Goal: Task Accomplishment & Management: Complete application form

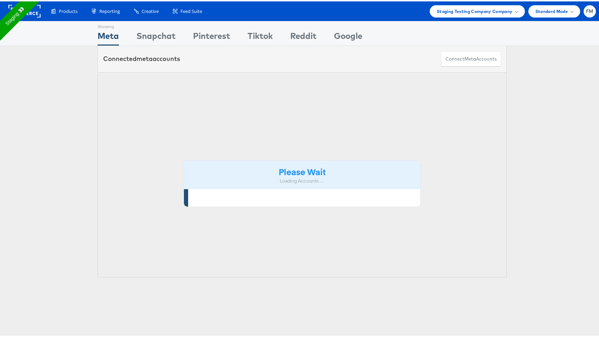
click at [592, 7] on div "Products Product Catalogs Enhance Your Product Catalog, Map Them to Publishers,…" at bounding box center [302, 10] width 605 height 20
click at [588, 10] on span "FM" at bounding box center [589, 10] width 7 height 5
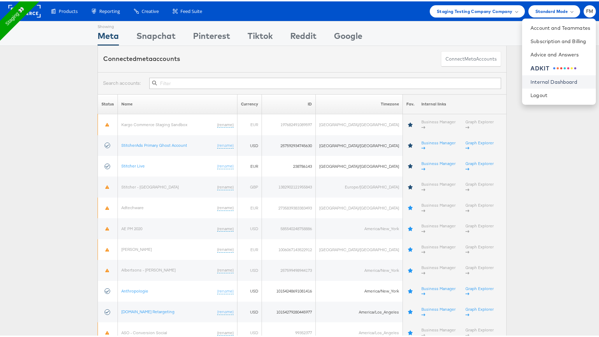
click at [566, 80] on link "Internal Dashboard" at bounding box center [561, 80] width 60 height 7
click at [499, 15] on div "Staging Testing Company Company" at bounding box center [477, 10] width 95 height 12
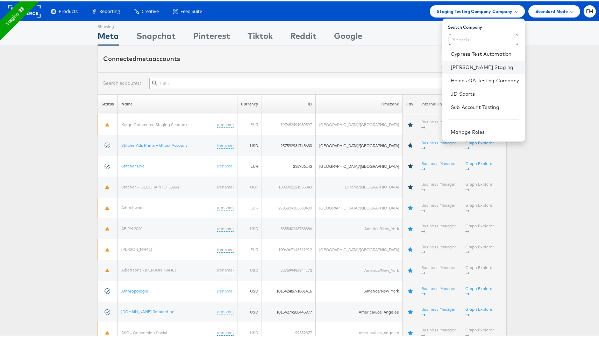
click at [482, 61] on li "Fran Masombo Staging" at bounding box center [484, 65] width 82 height 13
click at [482, 62] on li "Fran Masombo Staging" at bounding box center [484, 65] width 82 height 13
click at [474, 65] on link "Fran Masombo Staging" at bounding box center [485, 65] width 68 height 7
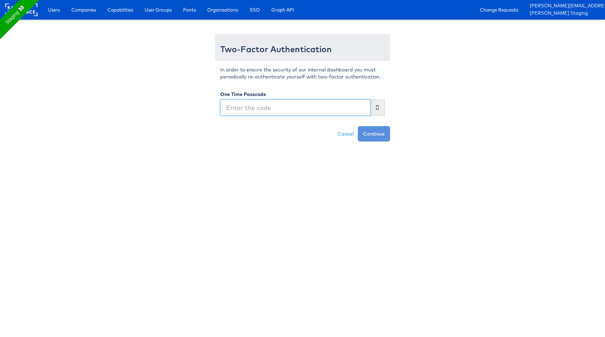
click at [322, 103] on input "text" at bounding box center [295, 107] width 150 height 16
type input "632367"
click at [358, 126] on button "Continue" at bounding box center [374, 133] width 32 height 15
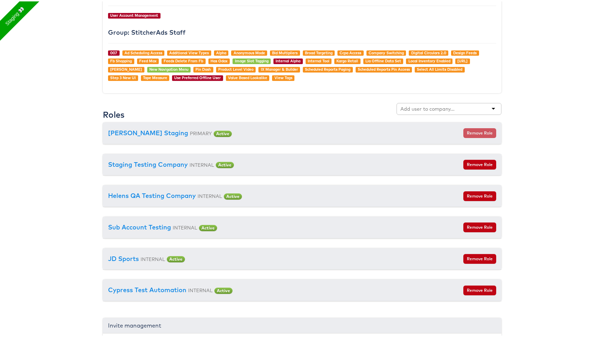
scroll to position [888, 0]
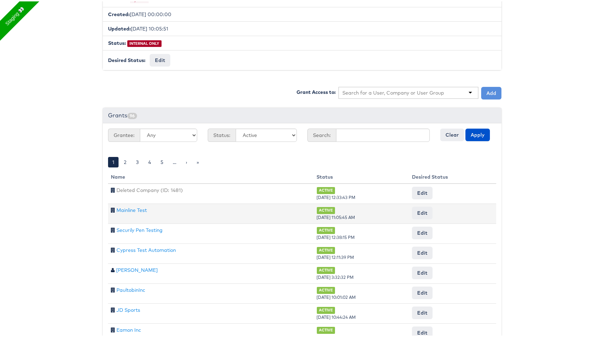
scroll to position [9, 0]
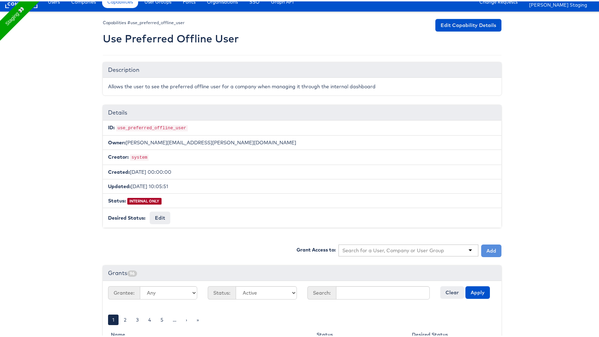
click at [429, 245] on input "text" at bounding box center [394, 248] width 102 height 7
type input "fra"
click at [490, 243] on button "Add" at bounding box center [492, 249] width 20 height 13
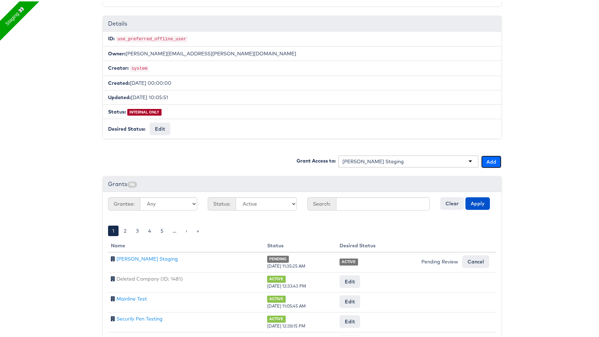
scroll to position [101, 0]
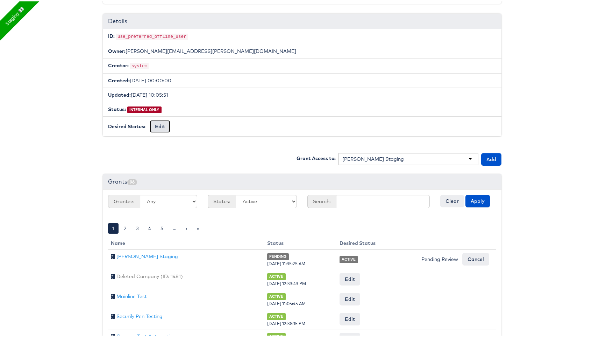
click at [156, 122] on button "Edit" at bounding box center [160, 125] width 21 height 13
click at [171, 122] on select "-- No Change -- GA BETA INTERNAL ONLY ARCHIVED" at bounding box center [179, 125] width 58 height 13
select select "LIMITED_RELEASE"
click at [150, 119] on select "-- No Change -- GA BETA INTERNAL ONLY ARCHIVED" at bounding box center [179, 125] width 58 height 13
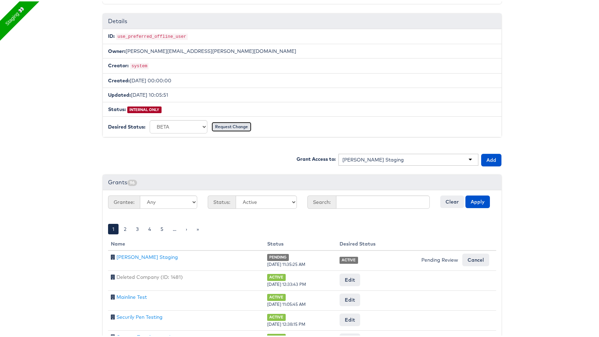
click at [231, 121] on input "Request Change" at bounding box center [232, 125] width 40 height 10
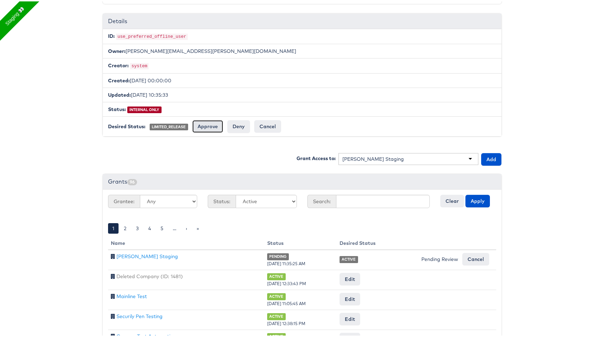
click at [201, 124] on input "Approve" at bounding box center [207, 125] width 31 height 13
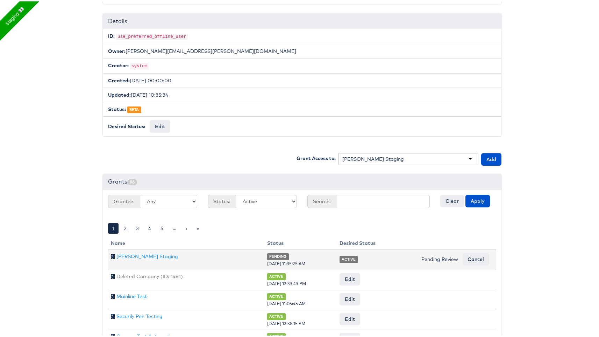
click at [434, 255] on span "Pending Review" at bounding box center [440, 257] width 37 height 6
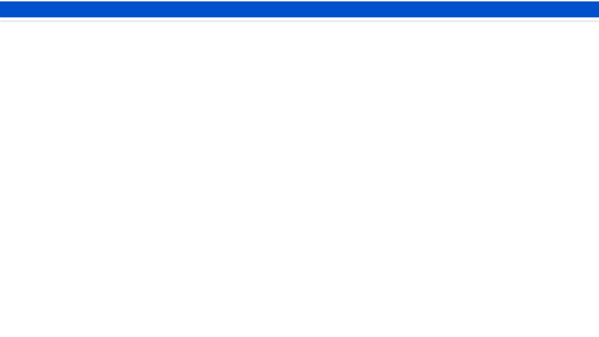
scroll to position [101, 0]
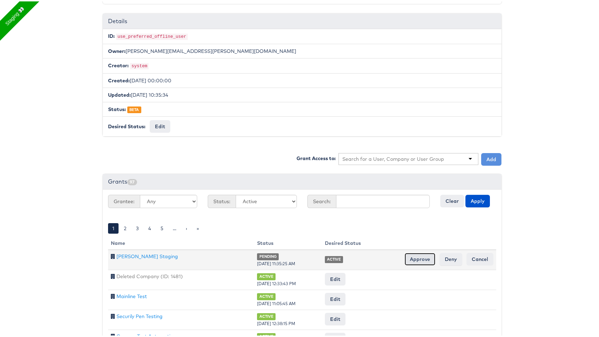
click at [414, 255] on input "Approve" at bounding box center [420, 257] width 31 height 13
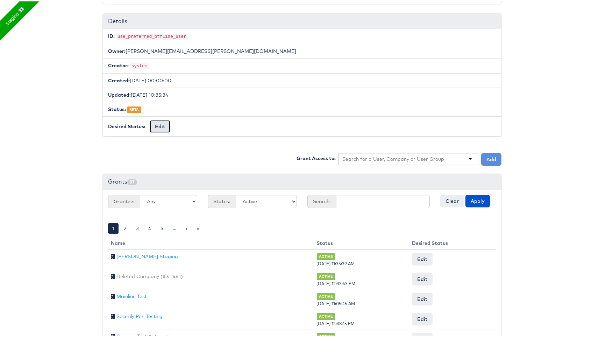
click at [156, 120] on button "Edit" at bounding box center [160, 125] width 21 height 13
click at [185, 127] on select "-- No Change -- GA BETA INTERNAL ONLY ARCHIVED" at bounding box center [179, 125] width 58 height 13
select select "PROTECTED"
click at [150, 119] on select "-- No Change -- GA BETA INTERNAL ONLY ARCHIVED" at bounding box center [179, 125] width 58 height 13
click at [233, 122] on input "Request Change" at bounding box center [232, 125] width 40 height 10
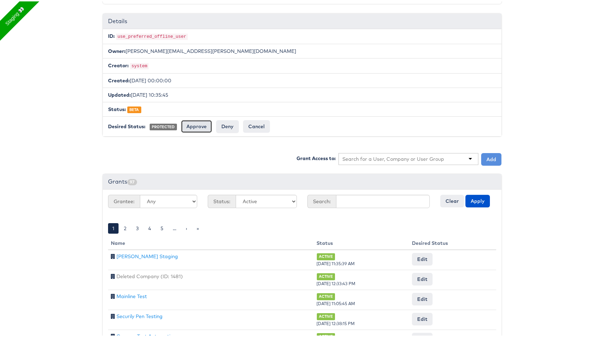
click at [195, 126] on input "Approve" at bounding box center [196, 125] width 31 height 13
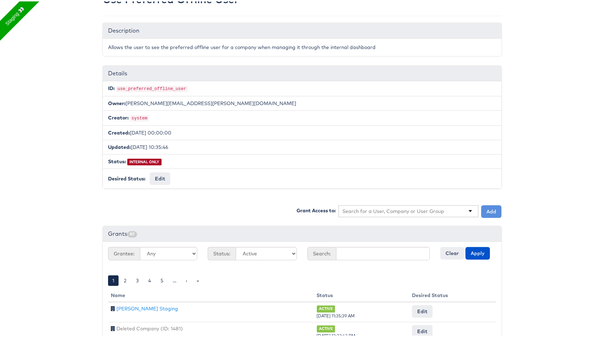
scroll to position [0, 0]
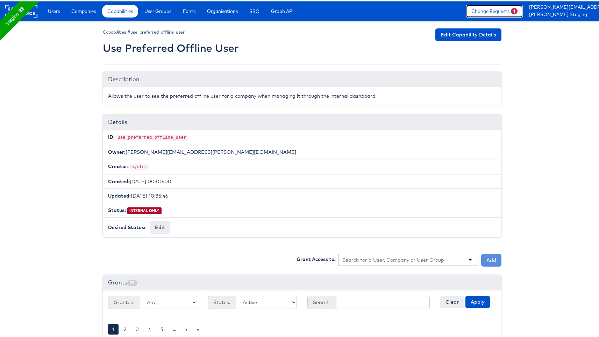
click at [487, 10] on link "Change Requests 1" at bounding box center [494, 9] width 57 height 13
click at [395, 257] on input "text" at bounding box center [394, 258] width 102 height 7
paste input "Teasing camp"
type input "Teasing camp"
click at [491, 257] on button "Add" at bounding box center [492, 258] width 20 height 13
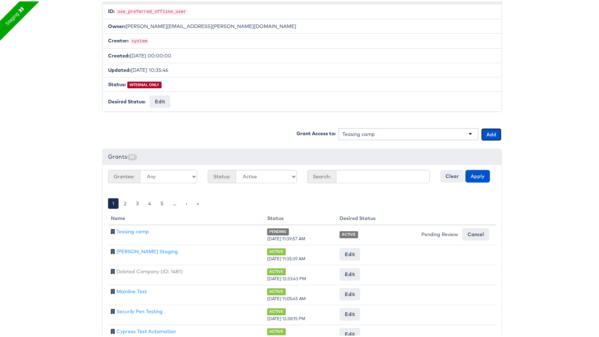
scroll to position [135, 0]
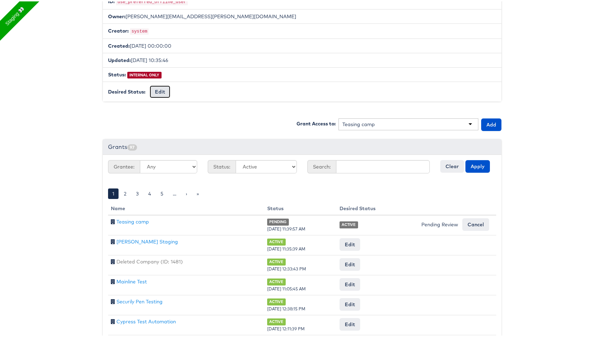
click at [153, 85] on button "Edit" at bounding box center [160, 90] width 21 height 13
click at [171, 100] on div "Capabilities #use_preferred_offline_user Use Preferred Offline User Edit Capabi…" at bounding box center [302, 176] width 399 height 569
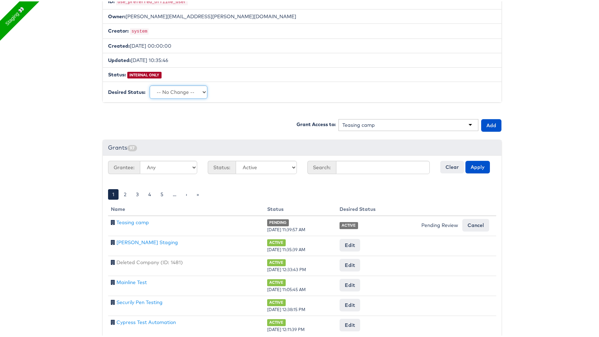
click at [171, 93] on select "-- No Change -- GA BETA INTERNAL ONLY ARCHIVED" at bounding box center [179, 90] width 58 height 13
select select "LIMITED_RELEASE"
click at [150, 84] on select "-- No Change -- GA BETA INTERNAL ONLY ARCHIVED" at bounding box center [179, 90] width 58 height 13
click at [219, 90] on input "Request Change" at bounding box center [232, 91] width 40 height 10
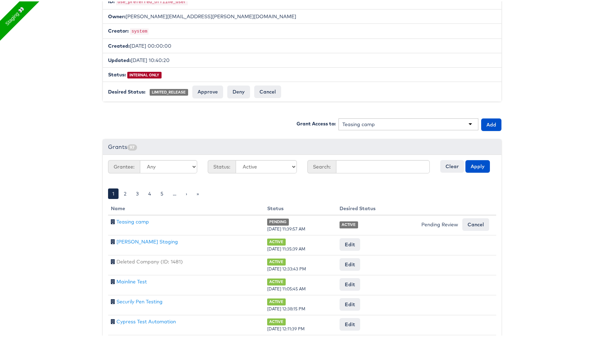
scroll to position [135, 0]
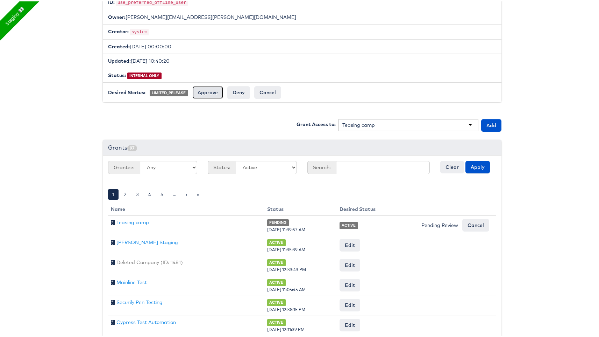
click at [210, 90] on input "Approve" at bounding box center [207, 91] width 31 height 13
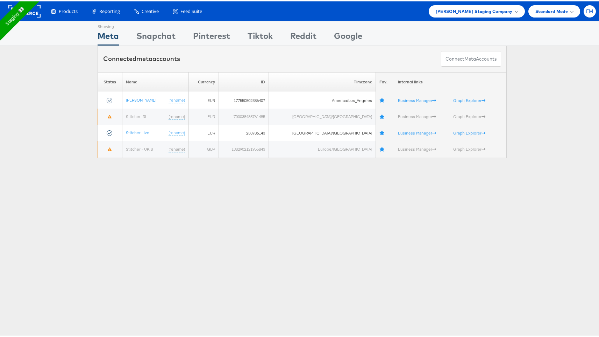
click at [587, 12] on span "FM" at bounding box center [589, 10] width 7 height 5
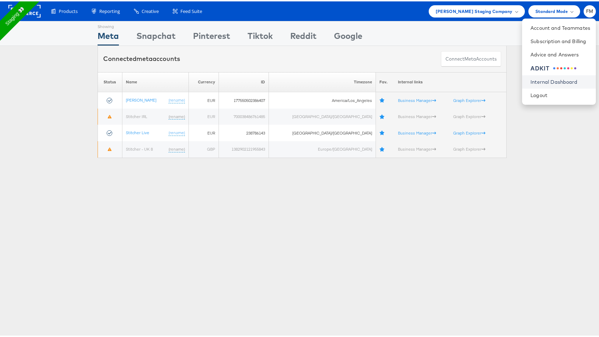
click at [547, 82] on link "Internal Dashboard" at bounding box center [561, 80] width 60 height 7
click at [435, 2] on div "Products Product Catalogs Enhance Your Product Catalog, Map Them to Publishers,…" at bounding box center [302, 10] width 605 height 20
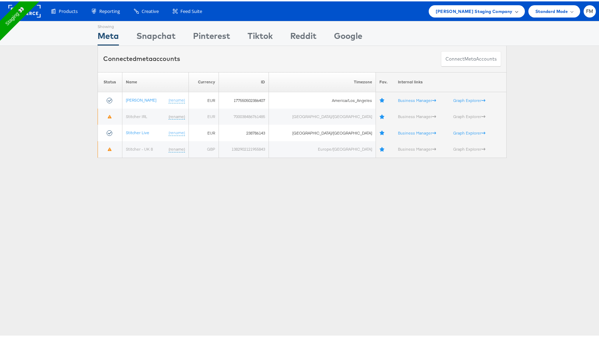
click at [438, 6] on span "[PERSON_NAME] Staging Company" at bounding box center [474, 9] width 77 height 7
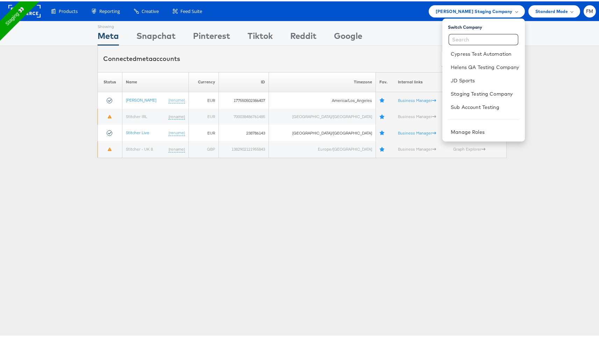
click at [34, 10] on rect at bounding box center [24, 9] width 32 height 13
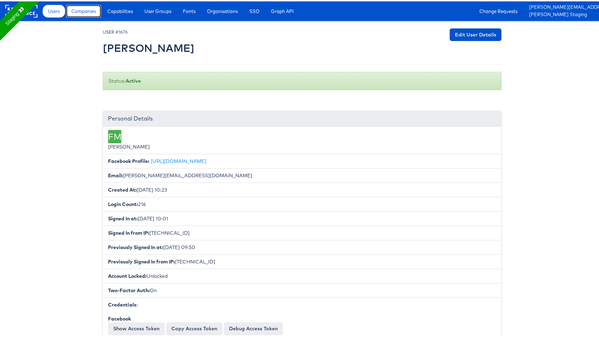
click at [86, 9] on span "Companies" at bounding box center [83, 9] width 24 height 7
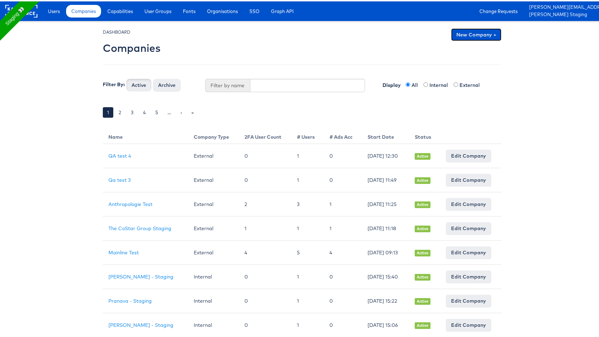
click at [489, 28] on link "New Company +" at bounding box center [476, 33] width 50 height 13
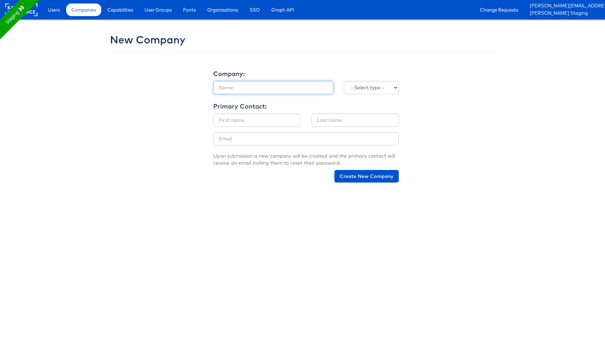
click at [269, 83] on input "text" at bounding box center [273, 87] width 120 height 13
type input "Fran test"
click at [388, 87] on select "- Select type - Internal External" at bounding box center [371, 87] width 55 height 13
select select "EXTERNAL"
click at [344, 81] on select "- Select type - Internal External" at bounding box center [371, 87] width 55 height 13
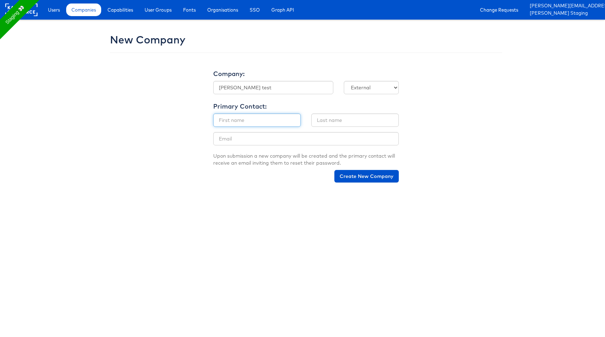
click at [258, 121] on input "text" at bounding box center [256, 119] width 87 height 13
type input "Fran"
click at [330, 122] on input "text" at bounding box center [354, 119] width 87 height 13
type input "Masombo"
click at [325, 142] on input "email" at bounding box center [305, 138] width 185 height 13
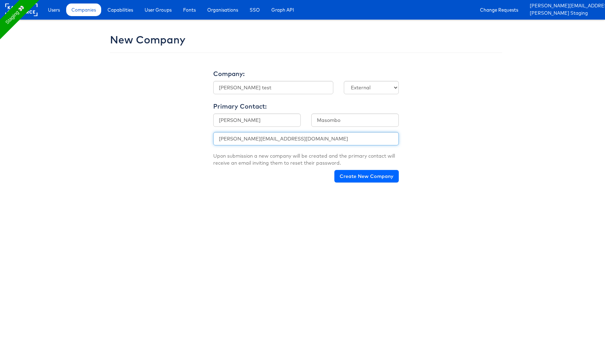
type input "Francisca.masombo@kargo.com"
click at [360, 176] on button "Create New Company" at bounding box center [366, 176] width 64 height 13
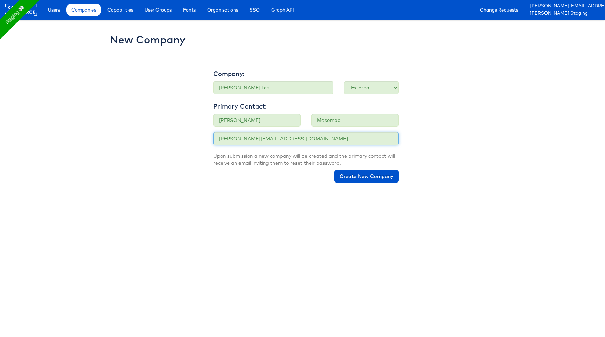
click at [280, 133] on input "Francisca.masombo@kargo.com" at bounding box center [305, 138] width 185 height 13
click at [306, 136] on input "Francisca.masombo@kargo.com" at bounding box center [305, 138] width 185 height 13
click at [246, 86] on input "Fran test" at bounding box center [273, 87] width 120 height 13
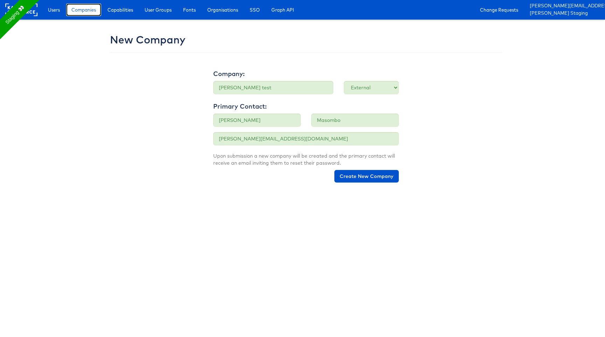
click at [88, 9] on span "Companies" at bounding box center [83, 9] width 24 height 7
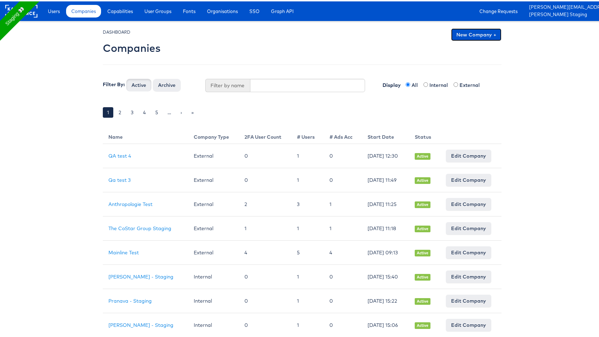
click at [485, 36] on link "New Company +" at bounding box center [476, 33] width 50 height 13
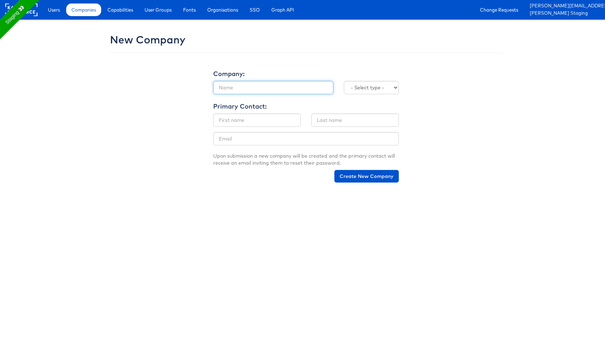
click at [293, 86] on input "text" at bounding box center [273, 87] width 120 height 13
type input "a"
click at [224, 86] on input "Teasting cam" at bounding box center [273, 87] width 120 height 13
click at [246, 87] on input "Teasing cam" at bounding box center [273, 87] width 120 height 13
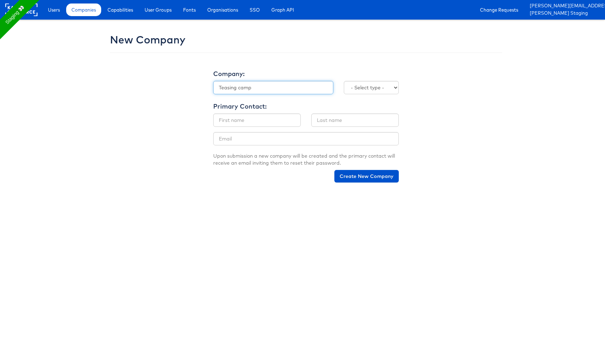
type input "Teasing camp"
click at [359, 82] on select "- Select type - Internal External" at bounding box center [371, 87] width 55 height 13
select select "INTERNAL"
click at [344, 81] on select "- Select type - Internal External" at bounding box center [371, 87] width 55 height 13
click at [238, 122] on input "text" at bounding box center [256, 119] width 87 height 13
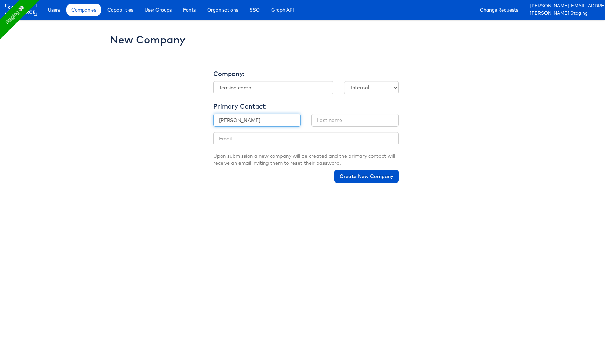
type input "Francisca"
click at [350, 128] on div "First Name Francisca Last Name" at bounding box center [306, 122] width 196 height 19
click at [349, 115] on input "text" at bounding box center [354, 119] width 87 height 13
type input "Masombo"
click at [250, 141] on input "email" at bounding box center [305, 138] width 185 height 13
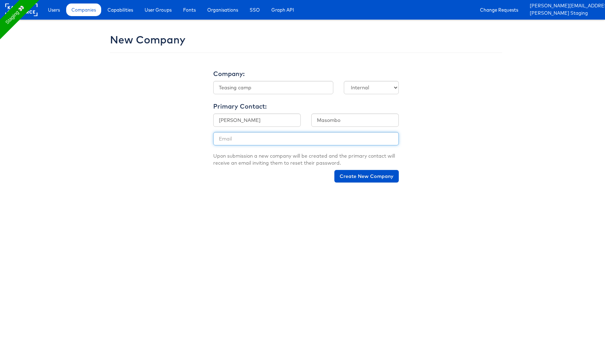
paste input "[PERSON_NAME][EMAIL_ADDRESS][DOMAIN_NAME]"
type input "[PERSON_NAME][EMAIL_ADDRESS][DOMAIN_NAME]"
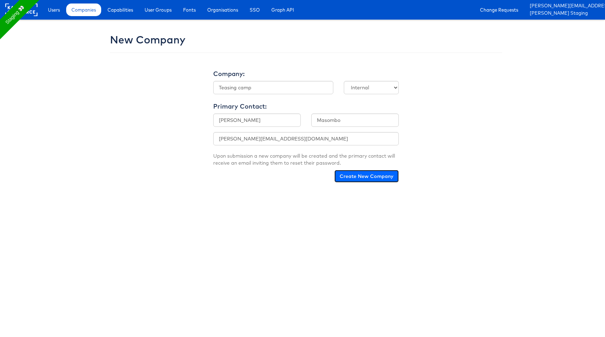
click at [344, 176] on button "Create New Company" at bounding box center [366, 176] width 64 height 13
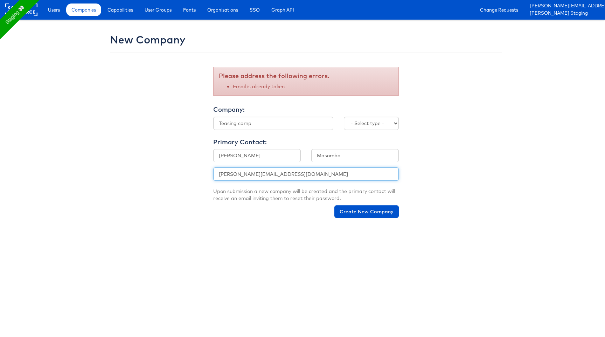
click at [287, 171] on input "[PERSON_NAME][EMAIL_ADDRESS][DOMAIN_NAME]" at bounding box center [305, 173] width 185 height 13
click at [253, 172] on input "[PERSON_NAME][EMAIL_ADDRESS][DOMAIN_NAME]" at bounding box center [305, 173] width 185 height 13
click at [296, 176] on input "[PERSON_NAME][EMAIL_ADDRESS][DOMAIN_NAME]" at bounding box center [305, 173] width 185 height 13
click at [266, 175] on input "[PERSON_NAME][EMAIL_ADDRESS][DOMAIN_NAME]" at bounding box center [305, 173] width 185 height 13
type input "[PERSON_NAME][EMAIL_ADDRESS][DOMAIN_NAME]"
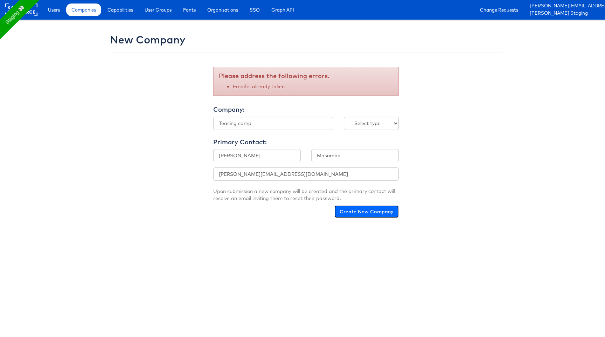
click at [356, 207] on button "Create New Company" at bounding box center [366, 211] width 64 height 13
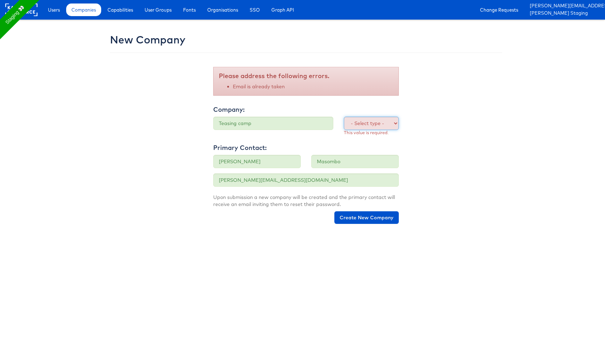
click at [392, 118] on select "- Select type - Internal External" at bounding box center [371, 123] width 55 height 13
select select "INTERNAL"
click at [344, 117] on select "- Select type - Internal External" at bounding box center [371, 123] width 55 height 13
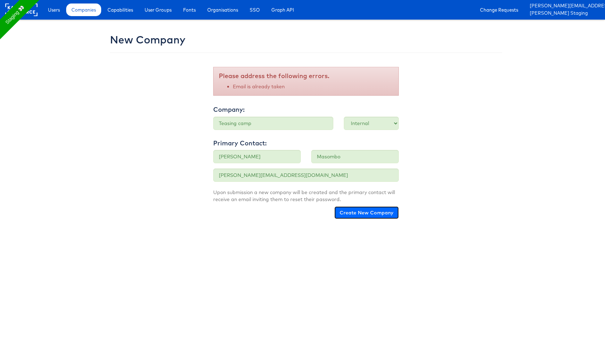
click at [364, 212] on button "Create New Company" at bounding box center [366, 212] width 64 height 13
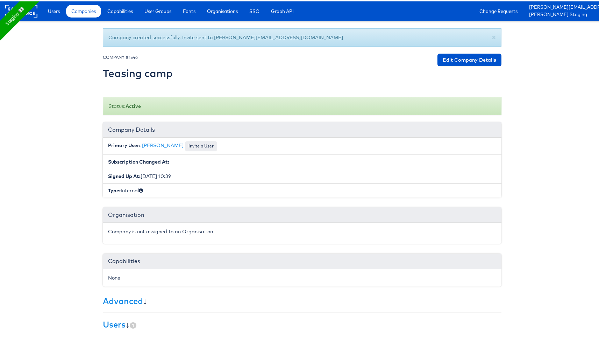
click at [135, 73] on h2 "Teasing camp" at bounding box center [138, 72] width 70 height 12
copy div "Teasing camp Edit Company Details"
click at [470, 52] on div "Company created successfully. Invite sent to francisca.masombo+testing@kargo.co…" at bounding box center [302, 231] width 409 height 409
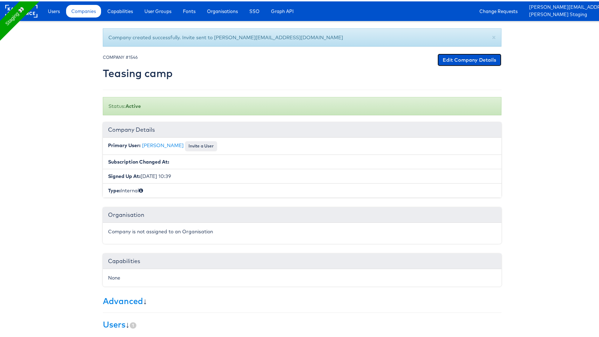
click at [465, 57] on link "Edit Company Details" at bounding box center [470, 58] width 64 height 13
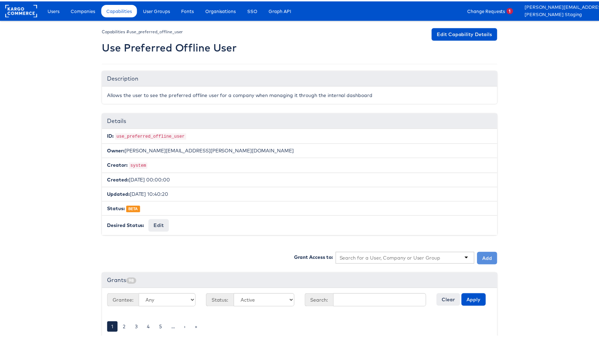
scroll to position [135, 0]
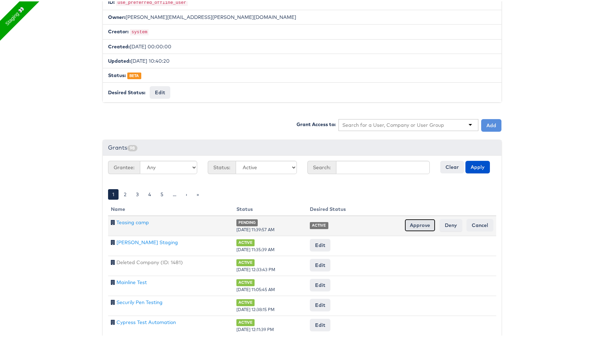
click at [421, 218] on input "Approve" at bounding box center [420, 223] width 31 height 13
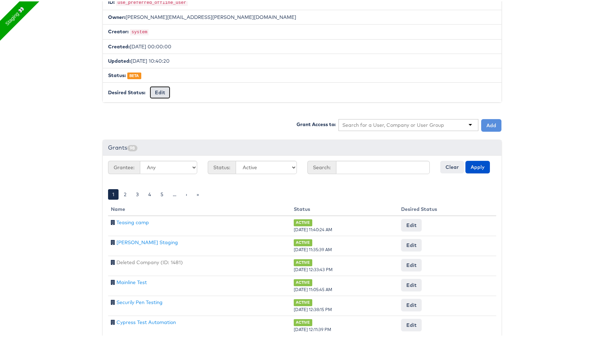
click at [162, 91] on button "Edit" at bounding box center [160, 91] width 21 height 13
click at [194, 89] on select "-- No Change -- GA BETA INTERNAL ONLY ARCHIVED" at bounding box center [179, 91] width 58 height 13
select select "PROTECTED"
click at [150, 85] on select "-- No Change -- GA BETA INTERNAL ONLY ARCHIVED" at bounding box center [179, 91] width 58 height 13
click at [231, 85] on div "-- No Change -- GA BETA INTERNAL ONLY ARCHIVED Request Change" at bounding box center [201, 91] width 102 height 13
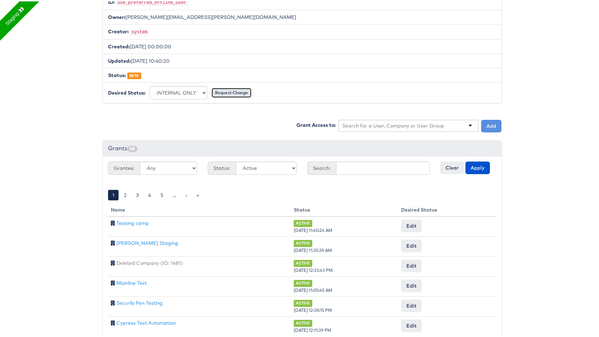
click at [231, 86] on input "Request Change" at bounding box center [232, 91] width 40 height 10
click at [194, 91] on input "Approve" at bounding box center [196, 91] width 31 height 13
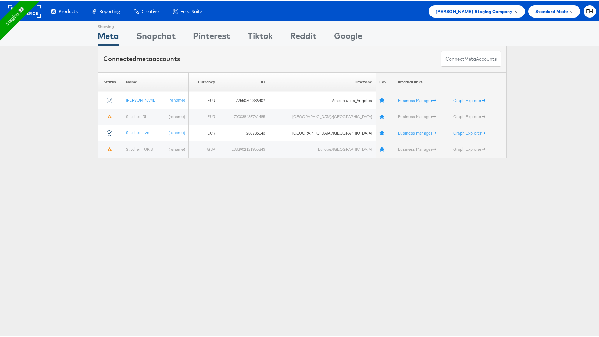
click at [440, 4] on div "[PERSON_NAME] Staging Company" at bounding box center [477, 10] width 96 height 12
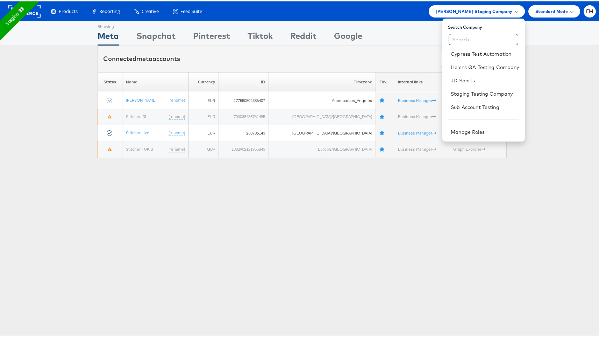
click at [331, 182] on div "Showing Meta Showing [GEOGRAPHIC_DATA] Showing Pinterest Showing Tiktok Showing…" at bounding box center [302, 195] width 605 height 350
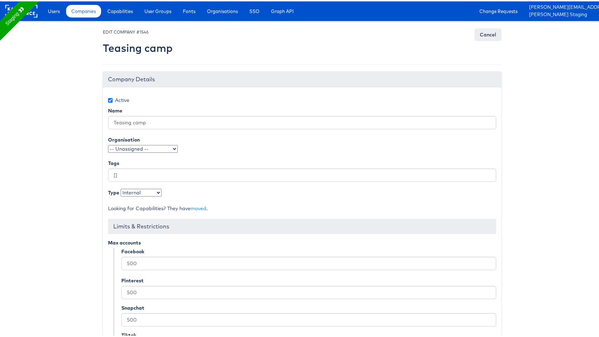
click at [139, 190] on select "- Select type - Internal External" at bounding box center [141, 191] width 41 height 8
select select "EXTERNAL"
click at [121, 187] on select "- Select type - Internal External" at bounding box center [141, 191] width 41 height 8
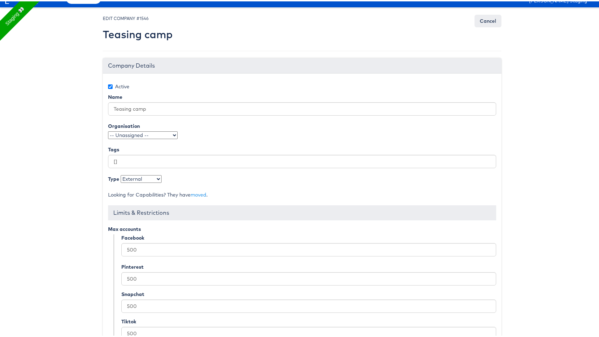
scroll to position [73, 0]
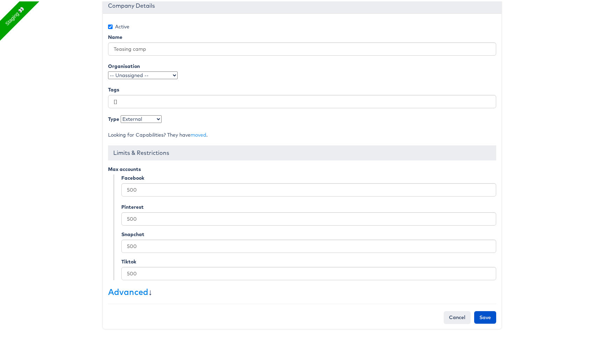
click at [147, 76] on select "-- Unassigned -- TestOrg ccOrg qaSSO QaTestOrg jwqa QA-Team StitcherAds New Org…" at bounding box center [143, 74] width 70 height 8
select select "1"
click at [108, 70] on select "-- Unassigned -- TestOrg ccOrg qaSSO QaTestOrg jwqa QA-Team StitcherAds New Org…" at bounding box center [143, 74] width 70 height 8
click at [488, 313] on input "Save" at bounding box center [486, 315] width 22 height 13
type input "Saving..."
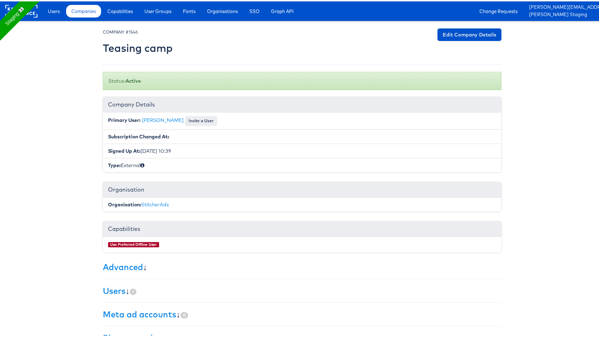
click at [124, 286] on h3 "Users ↓ 1" at bounding box center [302, 288] width 399 height 9
click at [119, 289] on link "Users" at bounding box center [114, 289] width 23 height 10
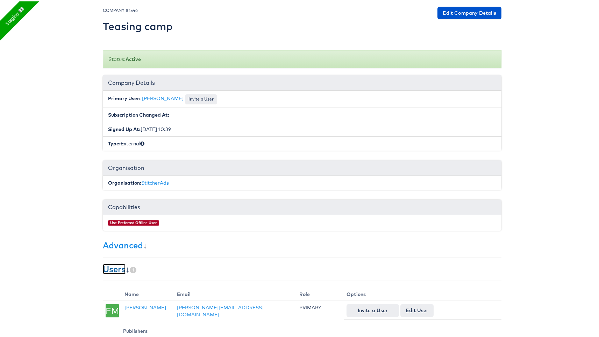
scroll to position [19, 0]
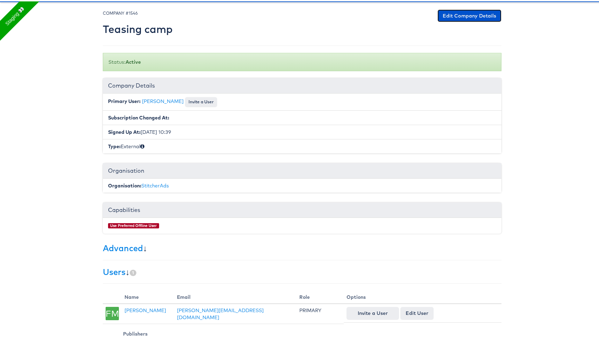
click at [489, 9] on link "Edit Company Details" at bounding box center [470, 14] width 64 height 13
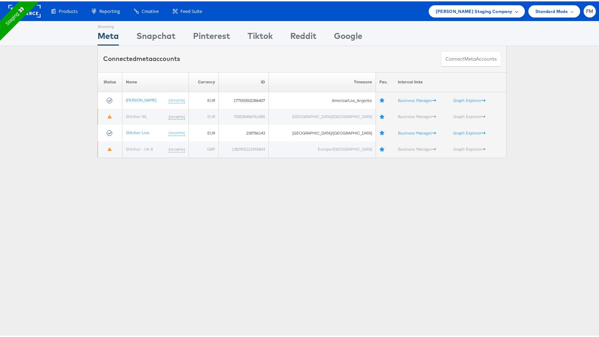
click at [496, 14] on div "[PERSON_NAME] Staging Company" at bounding box center [477, 10] width 96 height 12
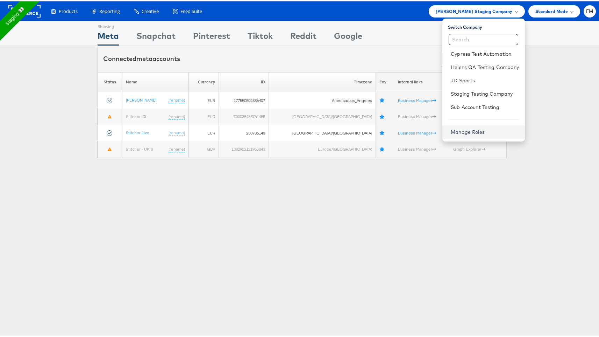
click at [456, 127] on link "Manage Roles" at bounding box center [468, 130] width 34 height 6
click at [233, 254] on div "Showing Meta Showing Snapchat Showing Pinterest Showing Tiktok Showing Reddit S…" at bounding box center [302, 195] width 605 height 350
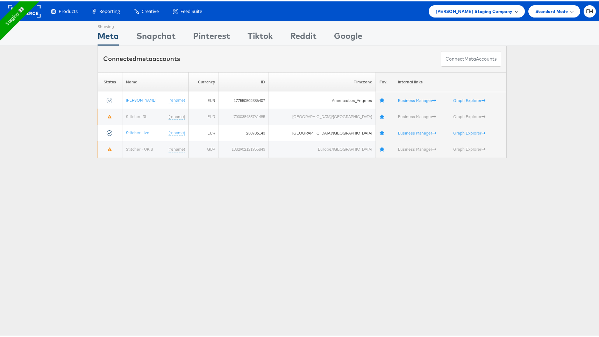
click at [508, 12] on div "Fran Masombo Staging Company" at bounding box center [477, 9] width 82 height 7
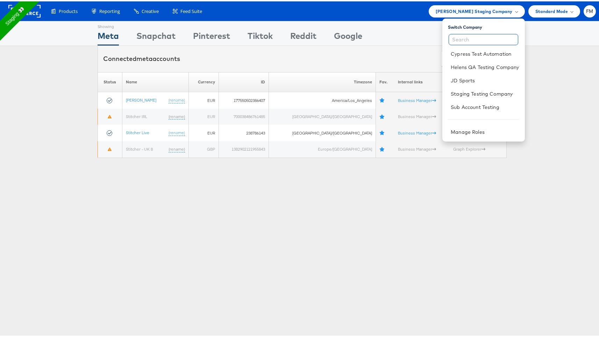
click at [471, 38] on input "text" at bounding box center [484, 38] width 70 height 11
type input "tes"
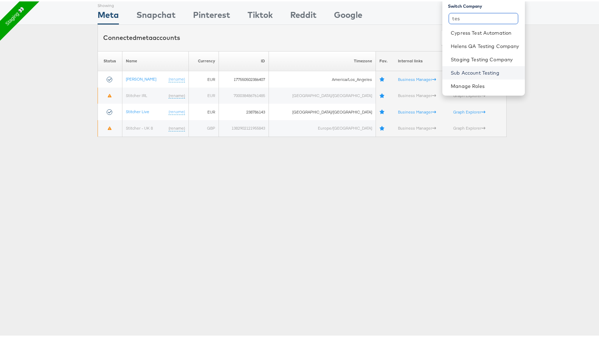
scroll to position [23, 0]
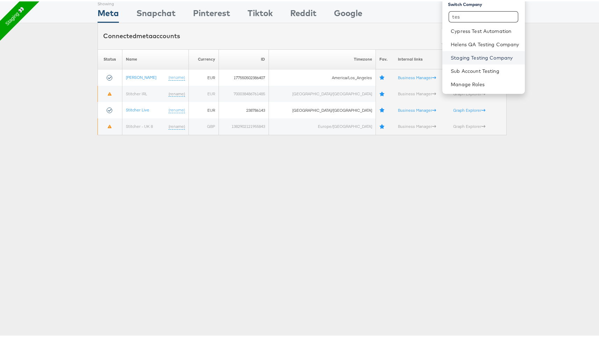
click at [469, 56] on link "Staging Testing Company" at bounding box center [485, 56] width 68 height 7
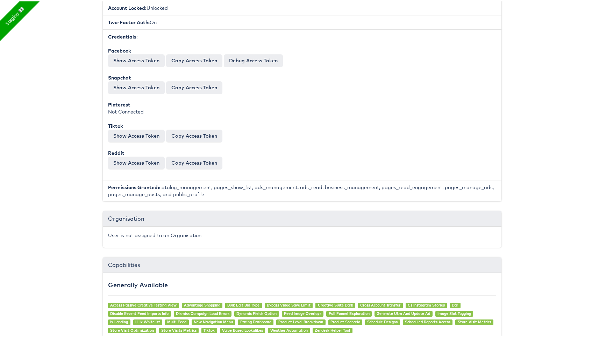
scroll to position [315, 0]
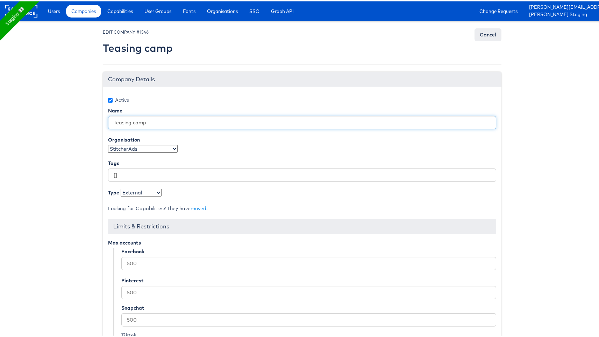
click at [161, 118] on input "Teasing camp" at bounding box center [302, 120] width 388 height 13
click at [127, 123] on input "Teasing camp" at bounding box center [302, 120] width 388 height 13
click at [139, 120] on input "Testing camp" at bounding box center [302, 120] width 388 height 13
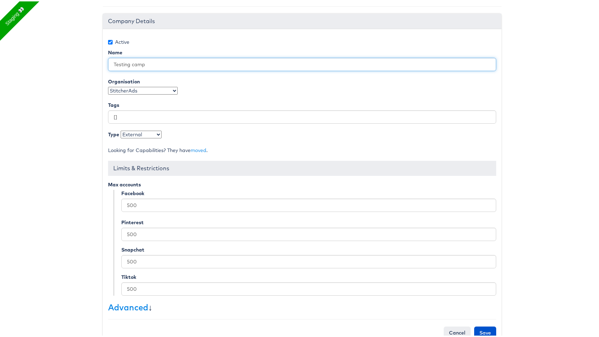
scroll to position [73, 0]
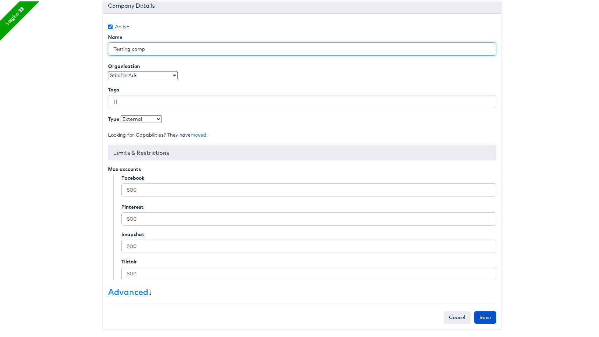
type input "Testing camp"
click at [139, 121] on div "Active Name Testing camp Organisation -- Unassigned -- TestOrg ccOrg qaSSO QaTe…" at bounding box center [302, 169] width 399 height 315
click at [141, 118] on select "- Select type - Internal External" at bounding box center [141, 118] width 41 height 8
select select "INTERNAL"
click at [121, 114] on select "- Select type - Internal External" at bounding box center [141, 118] width 41 height 8
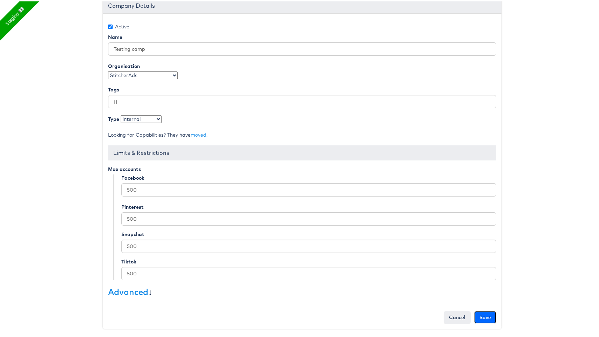
click at [483, 316] on input "Save" at bounding box center [486, 315] width 22 height 13
type input "Saving..."
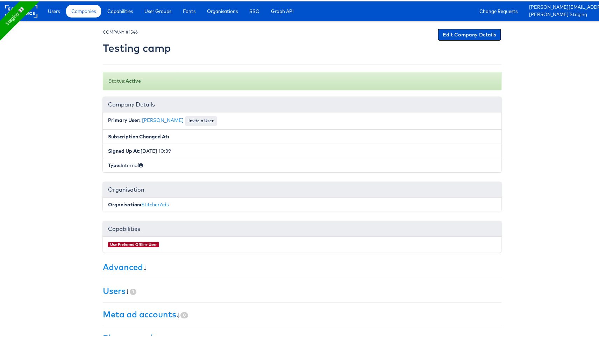
click at [455, 33] on link "Edit Company Details" at bounding box center [470, 33] width 64 height 13
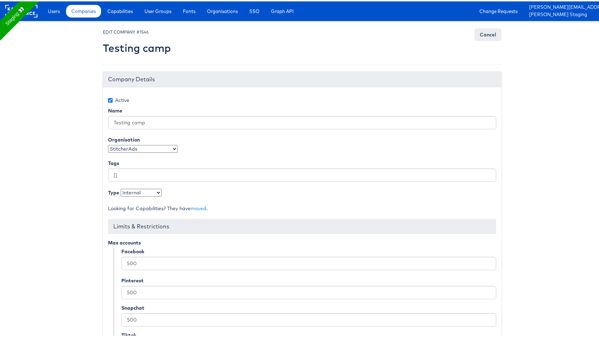
scroll to position [73, 0]
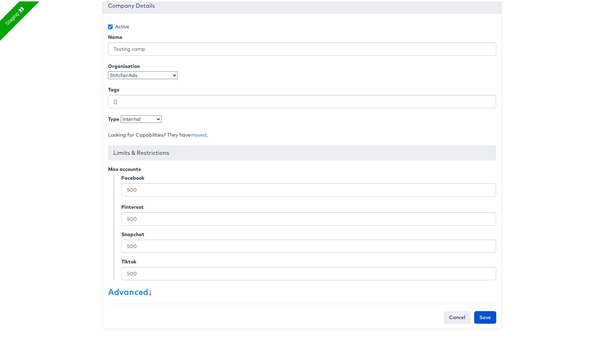
click at [165, 72] on select "-- Unassigned -- TestOrg ccOrg qaSSO QaTestOrg jwqa QA-Team StitcherAds New Org…" at bounding box center [143, 74] width 70 height 8
select select "3"
click at [108, 70] on select "-- Unassigned -- TestOrg ccOrg qaSSO QaTestOrg jwqa QA-Team StitcherAds New Org…" at bounding box center [143, 74] width 70 height 8
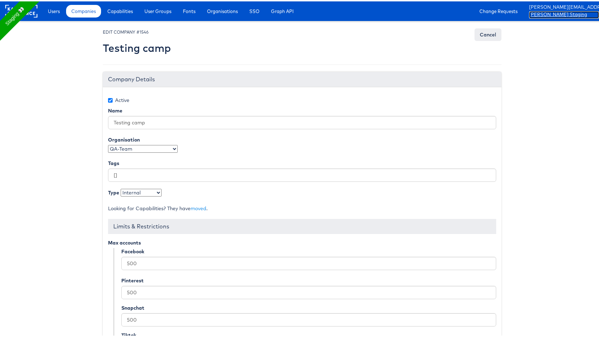
click at [542, 13] on link "[PERSON_NAME] Staging" at bounding box center [564, 13] width 70 height 7
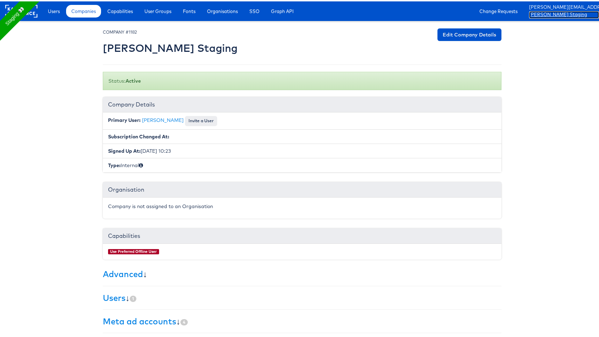
click at [542, 13] on link "[PERSON_NAME] Staging" at bounding box center [564, 13] width 70 height 7
click at [90, 9] on span "Companies" at bounding box center [83, 9] width 24 height 7
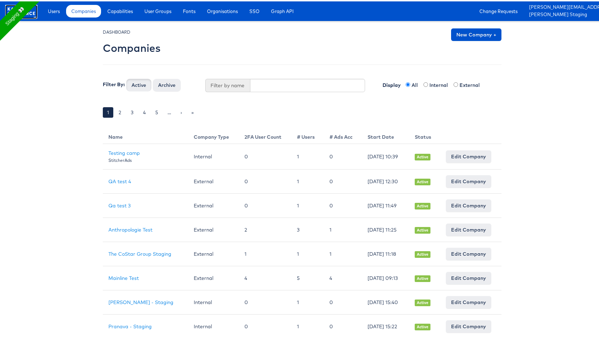
click at [35, 12] on rect at bounding box center [21, 9] width 32 height 13
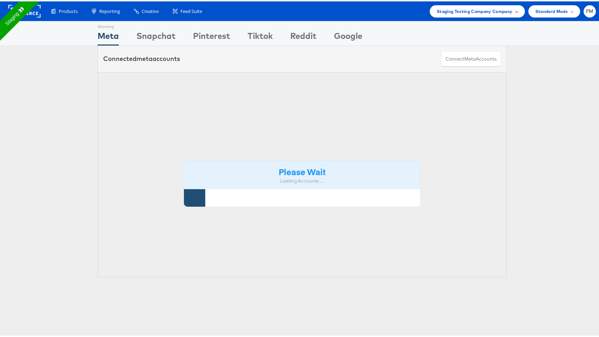
click at [475, 13] on span "Staging Testing Company Company" at bounding box center [475, 9] width 76 height 7
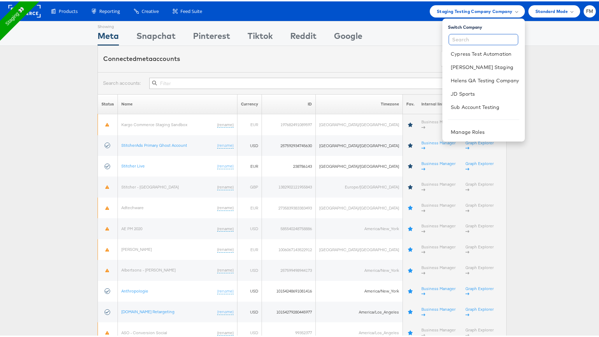
click at [468, 37] on input "text" at bounding box center [484, 38] width 70 height 11
click at [462, 62] on link "[PERSON_NAME] Staging" at bounding box center [485, 65] width 68 height 7
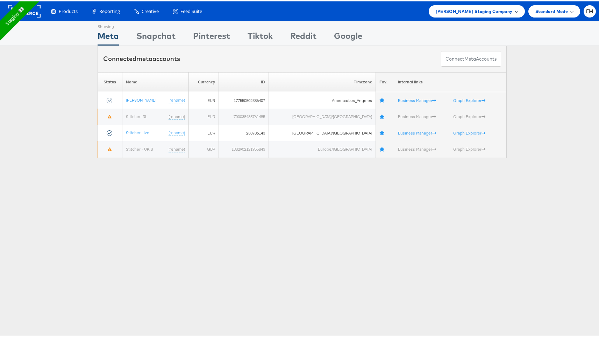
click at [486, 12] on span "[PERSON_NAME] Staging Company" at bounding box center [474, 9] width 77 height 7
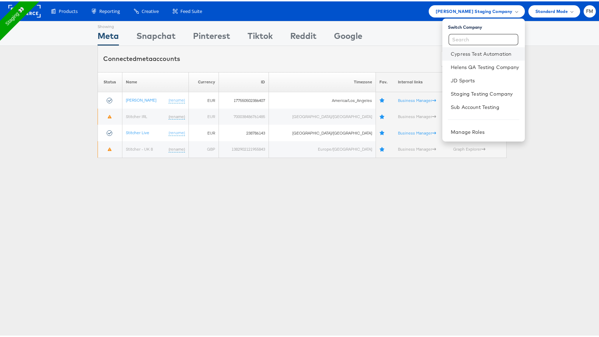
click at [465, 57] on li "Cypress Test Automation" at bounding box center [484, 52] width 82 height 13
click at [465, 56] on li "Cypress Test Automation" at bounding box center [484, 52] width 82 height 13
click at [471, 48] on li "Cypress Test Automation" at bounding box center [484, 52] width 82 height 13
click at [471, 50] on link "Cypress Test Automation" at bounding box center [485, 52] width 68 height 7
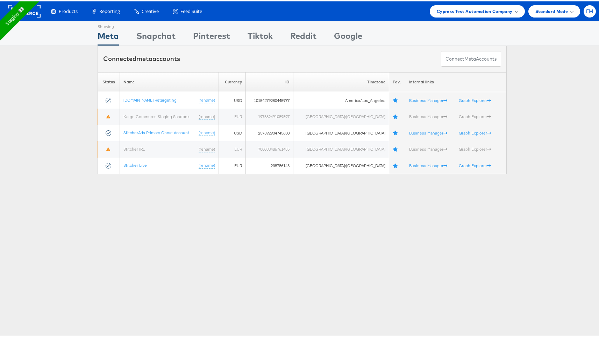
click at [584, 14] on div "FM" at bounding box center [590, 10] width 12 height 12
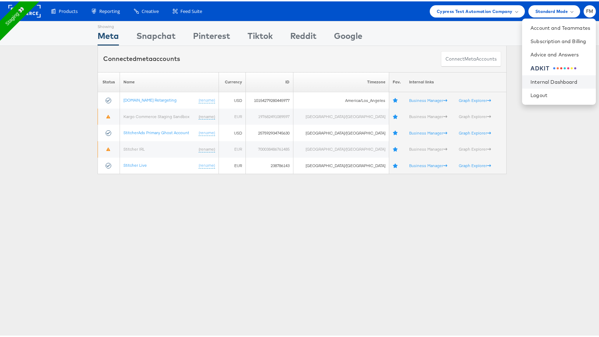
click at [558, 77] on li "Internal Dashboard" at bounding box center [559, 80] width 74 height 13
click at [552, 78] on link "Internal Dashboard" at bounding box center [561, 80] width 60 height 7
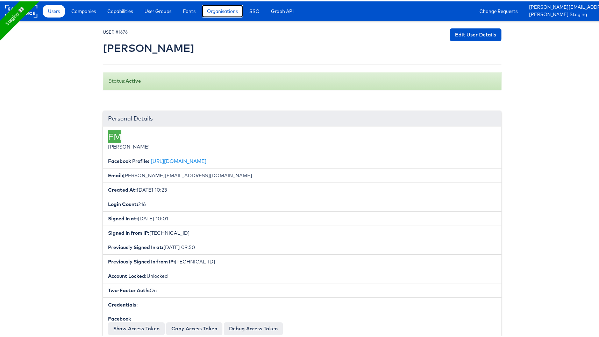
click at [226, 13] on link "Organisations" at bounding box center [222, 9] width 41 height 13
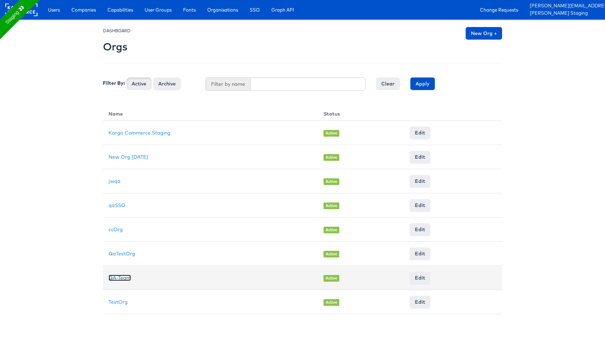
click at [118, 275] on link "QA-Team" at bounding box center [119, 277] width 22 height 6
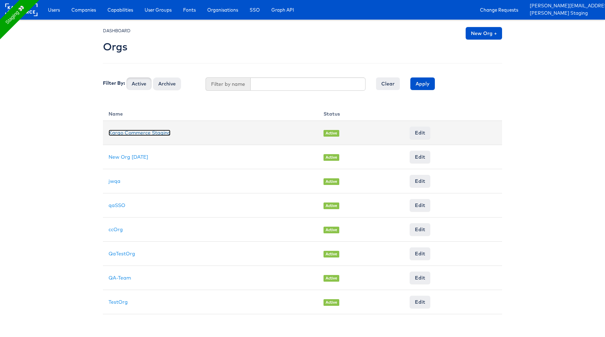
click at [166, 133] on link "Kargo Commerce Staging" at bounding box center [139, 132] width 62 height 6
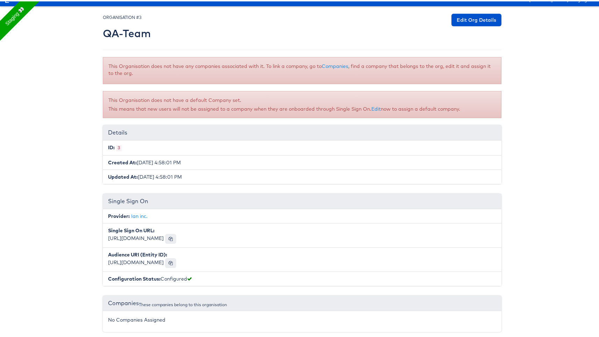
scroll to position [15, 0]
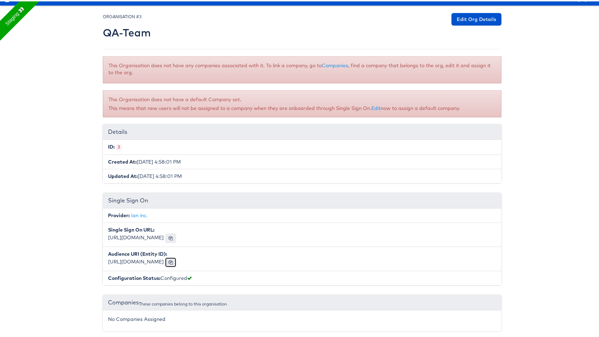
click at [173, 259] on span at bounding box center [171, 261] width 4 height 4
click at [173, 235] on span at bounding box center [171, 236] width 4 height 4
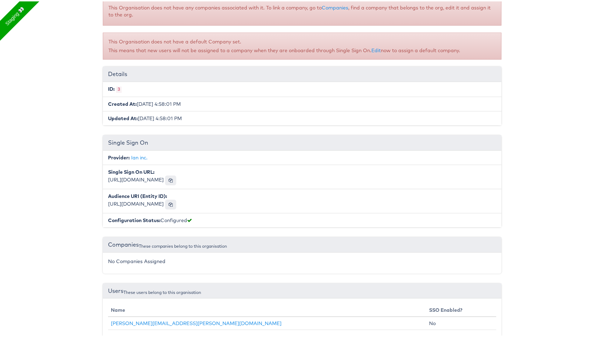
scroll to position [78, 0]
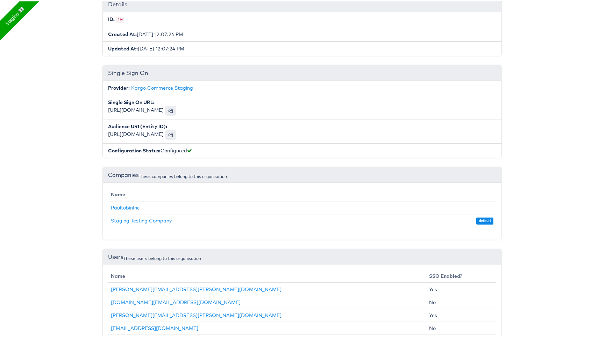
scroll to position [93, 0]
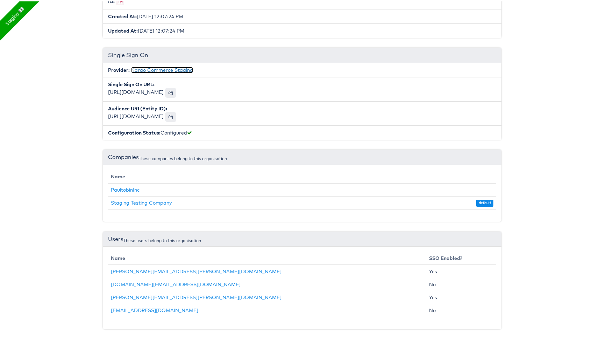
click at [174, 67] on link "Kargo Commerce Staging" at bounding box center [162, 68] width 62 height 6
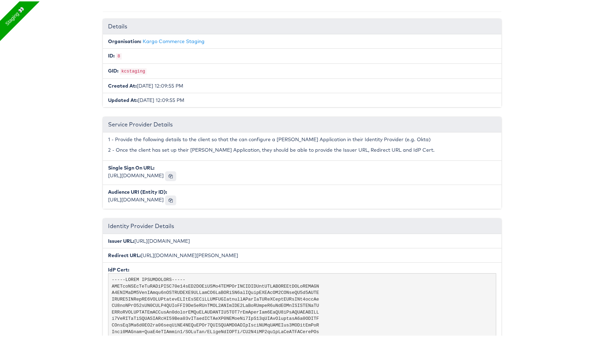
scroll to position [59, 0]
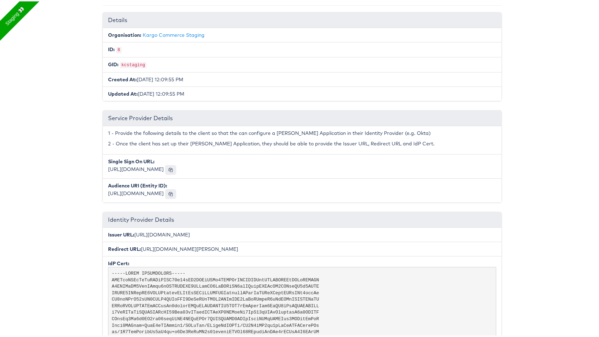
click at [161, 246] on li "Redirect URL: [URL][DOMAIN_NAME][PERSON_NAME]" at bounding box center [302, 247] width 399 height 15
click at [138, 246] on li "Redirect URL: [URL][DOMAIN_NAME][PERSON_NAME]" at bounding box center [302, 247] width 399 height 15
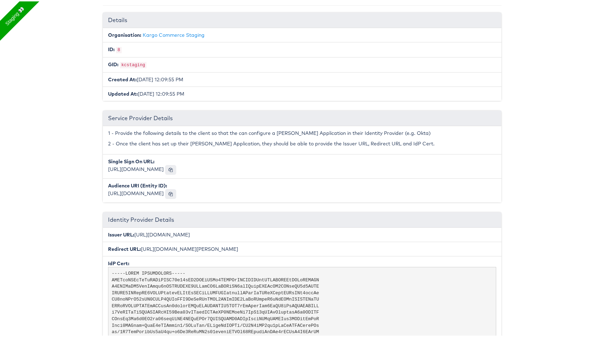
scroll to position [134, 0]
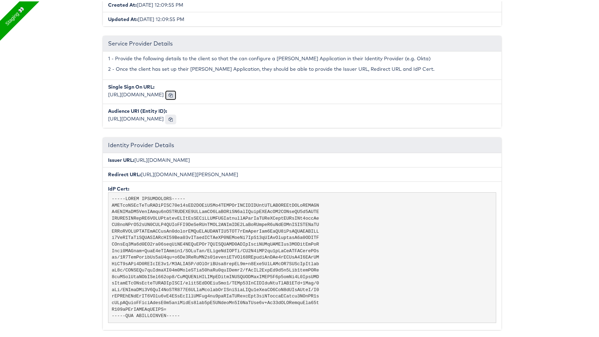
click at [173, 92] on span at bounding box center [171, 94] width 4 height 4
click at [176, 117] on button at bounding box center [170, 118] width 11 height 10
